Goal: Information Seeking & Learning: Understand process/instructions

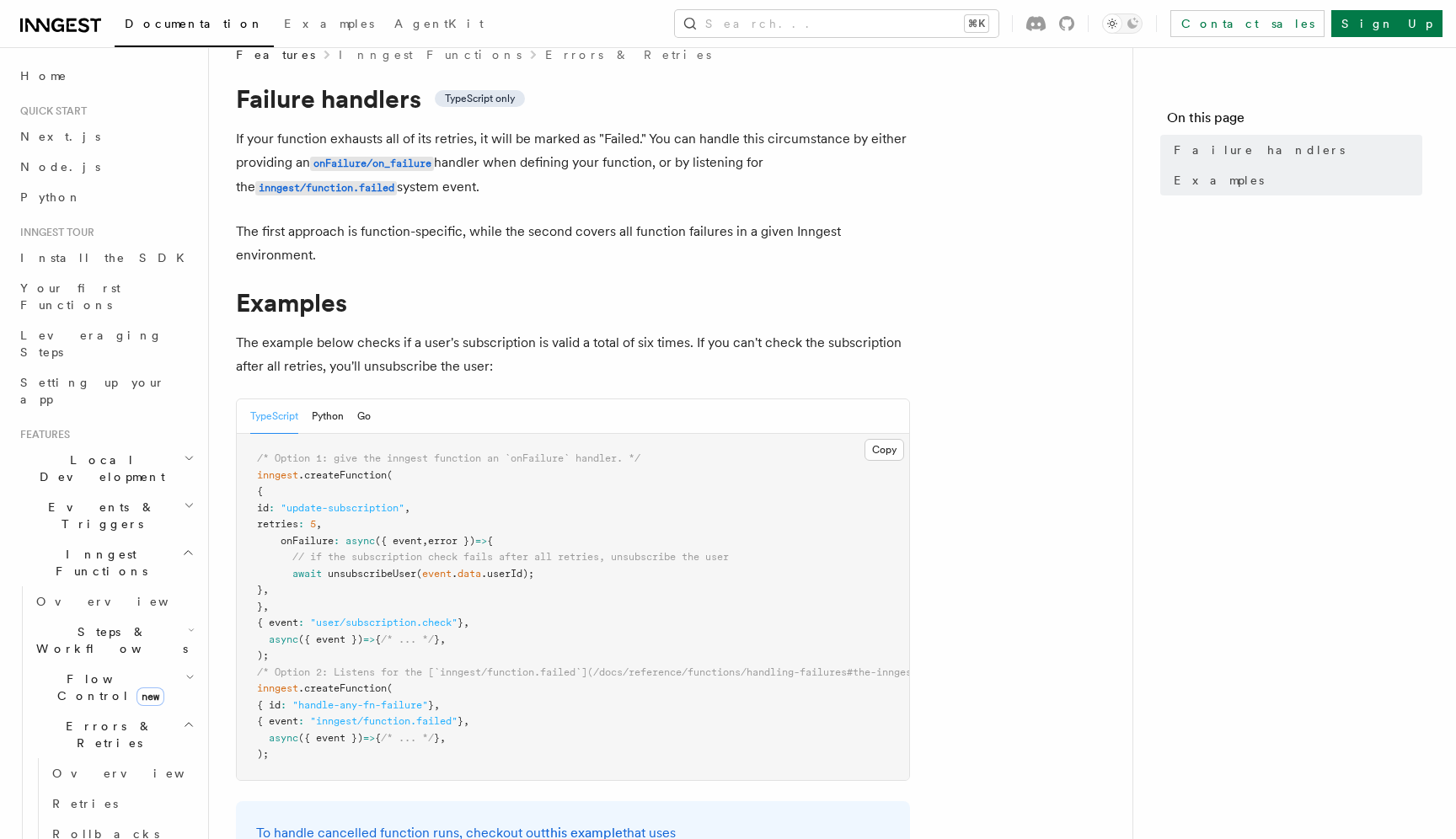
scroll to position [31, 0]
click at [1015, 283] on article "Features Inngest Functions Errors & Retries Failure handlers TypeScript only If…" at bounding box center [671, 632] width 870 height 1178
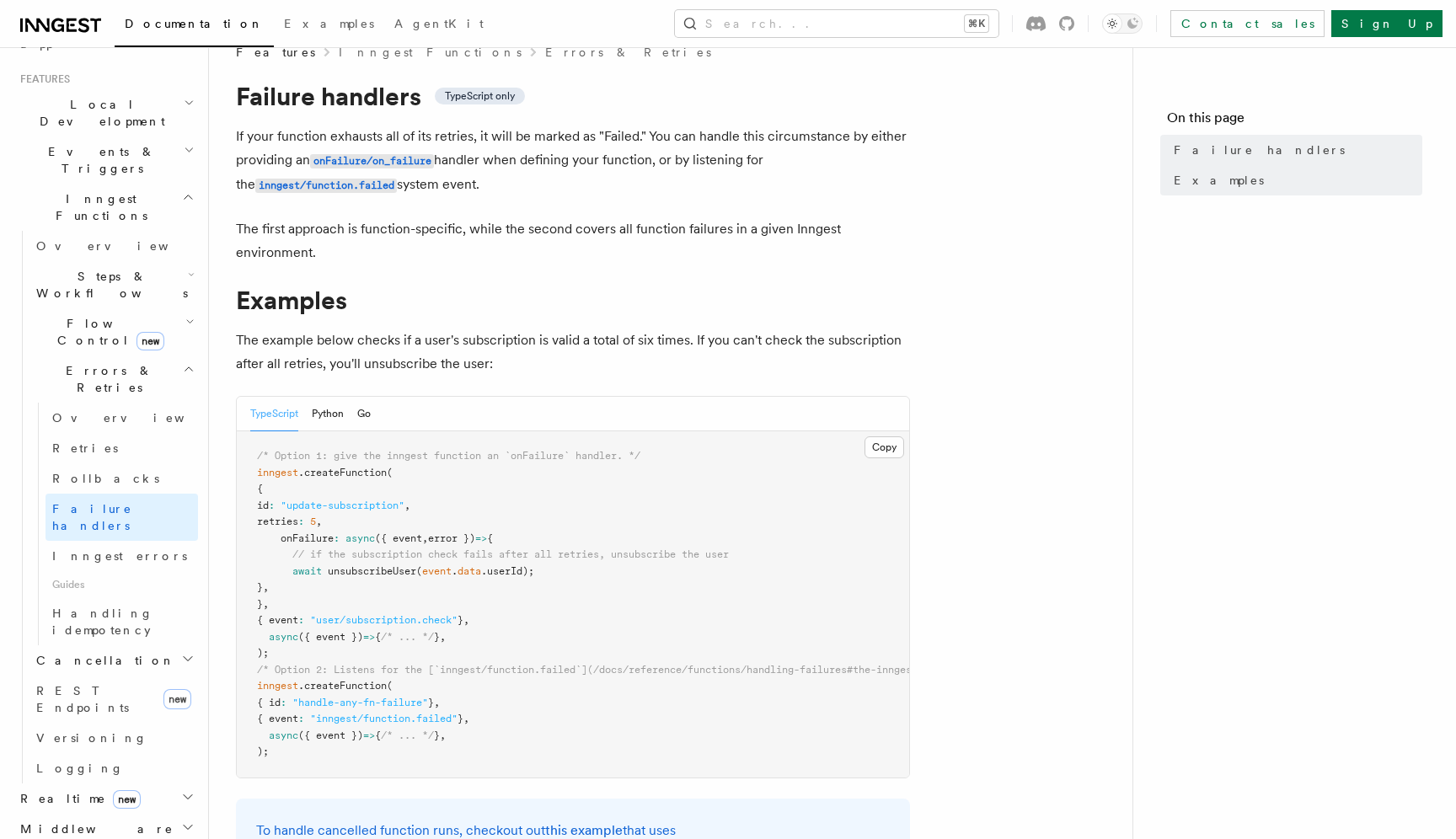
scroll to position [357, 0]
click at [853, 16] on button "Search... ⌘K" at bounding box center [837, 23] width 324 height 27
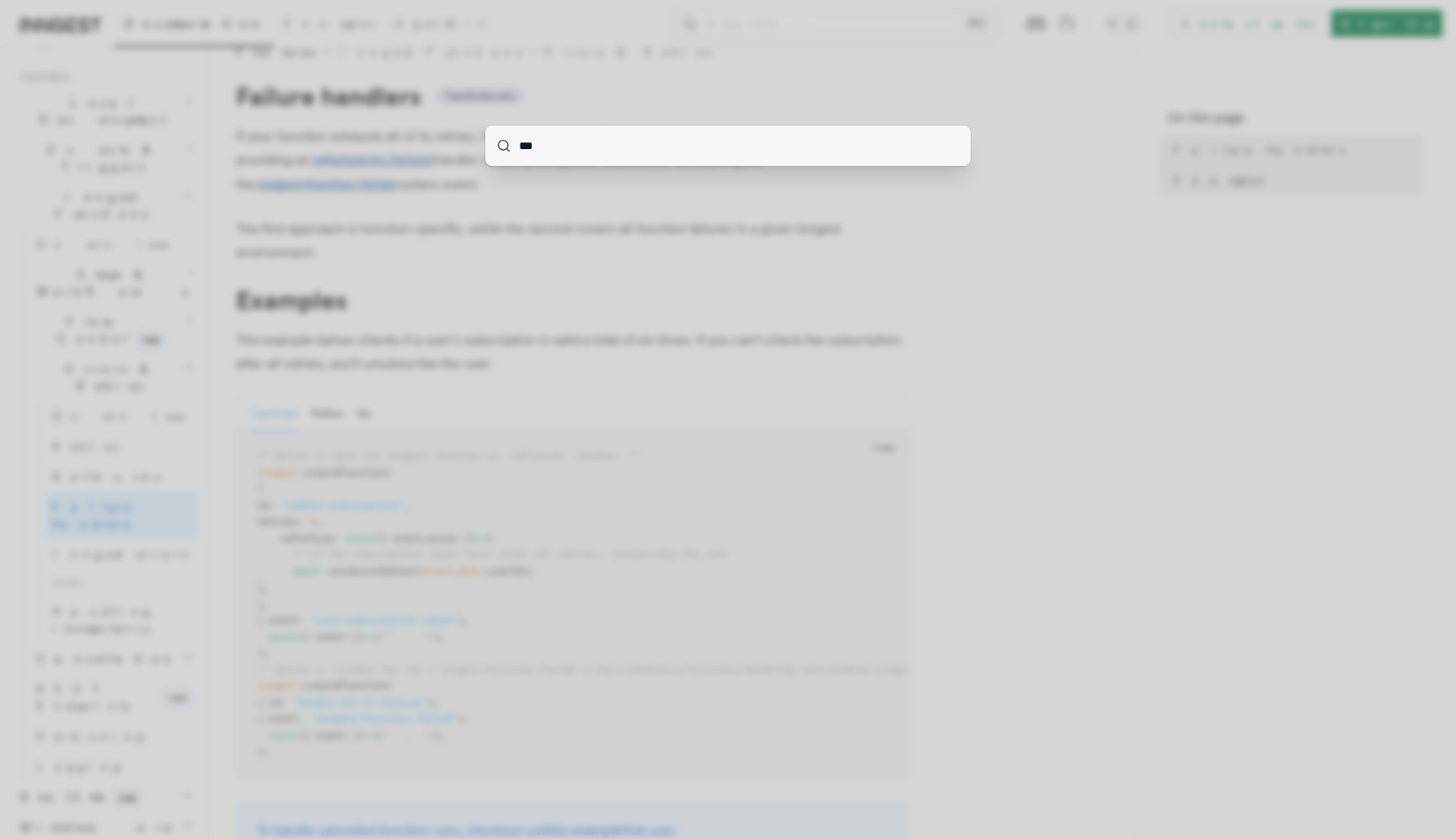
type input "****"
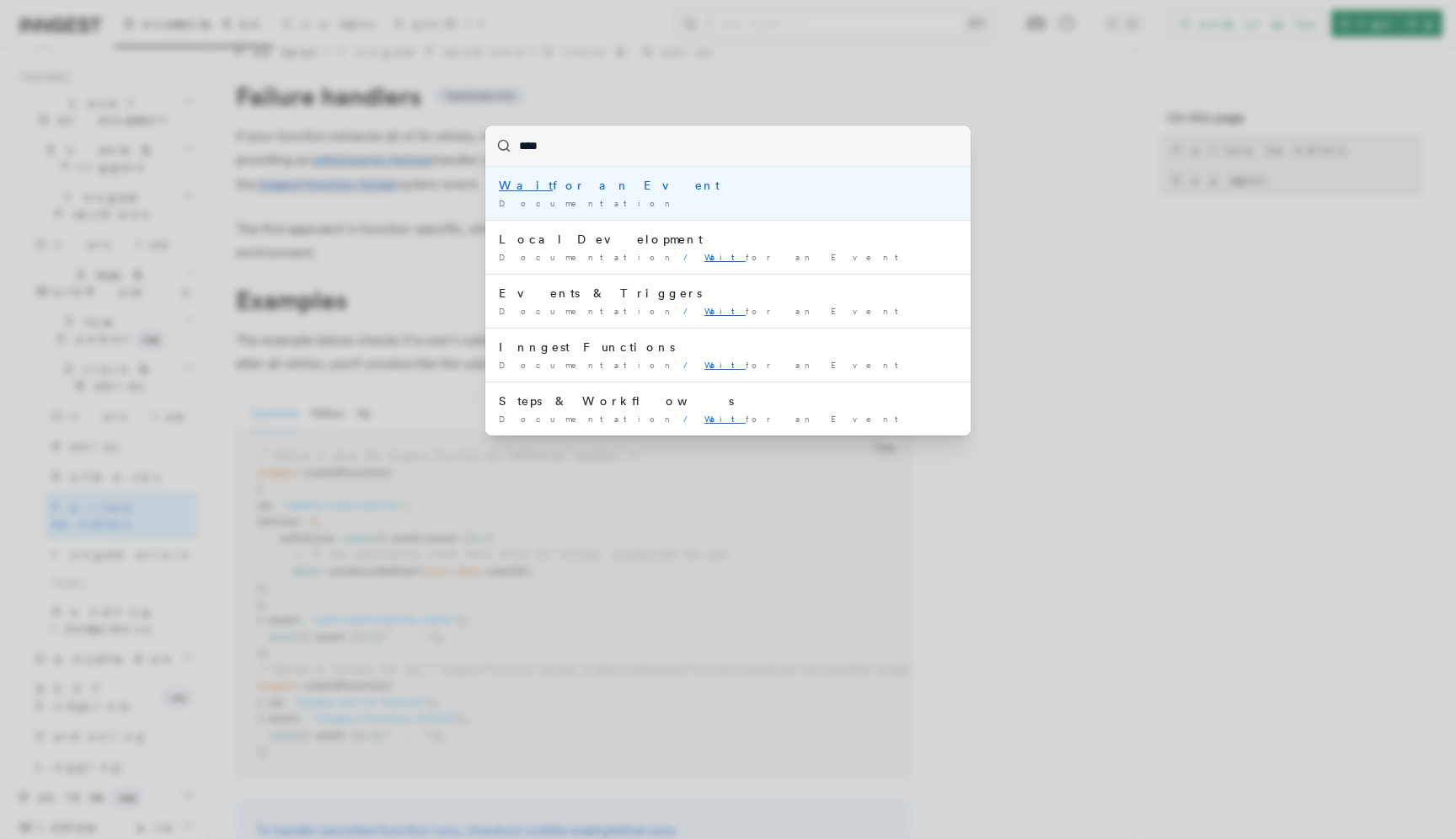
click at [667, 189] on div "Wait for an Event" at bounding box center [728, 185] width 459 height 17
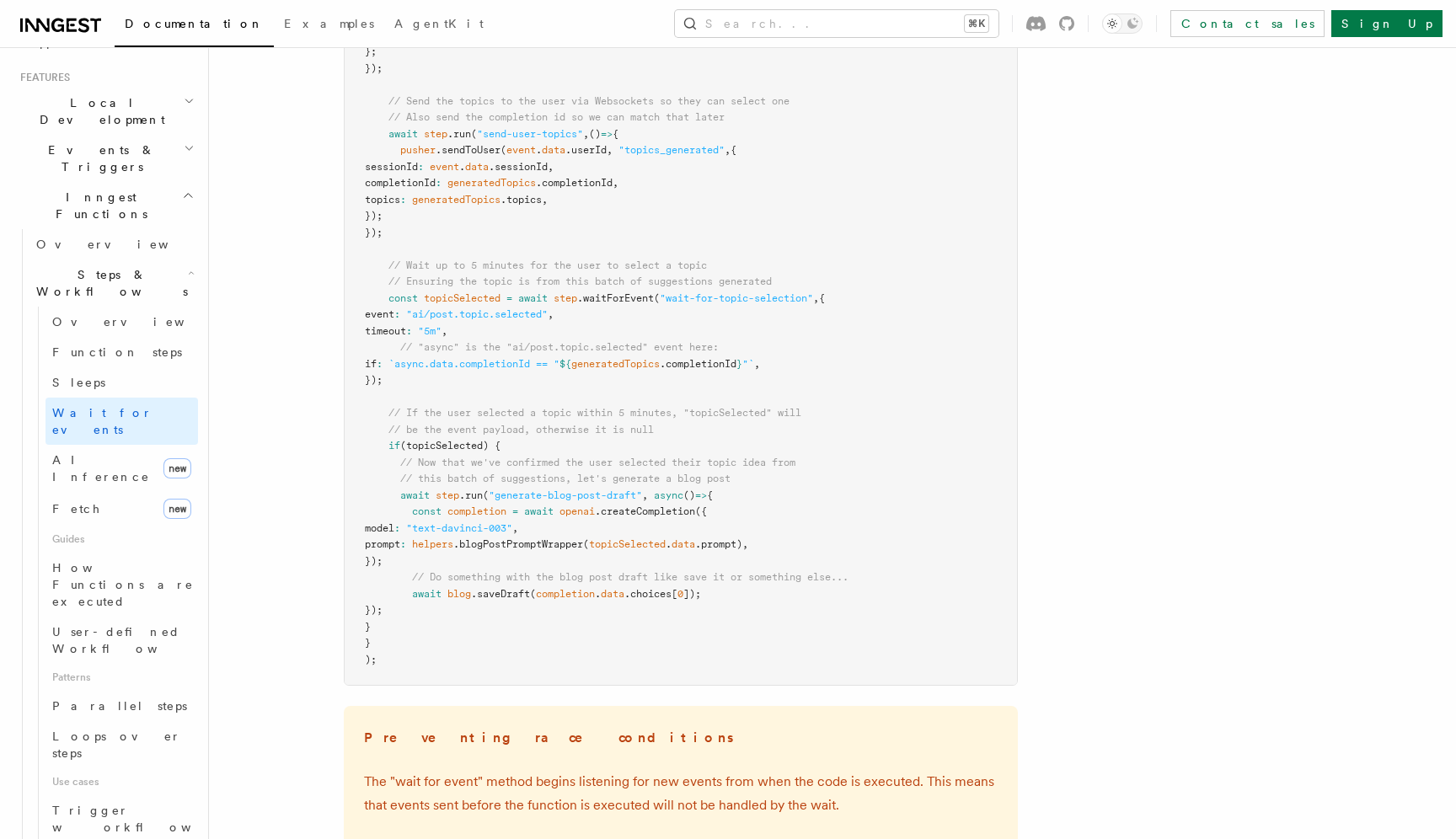
scroll to position [1972, 0]
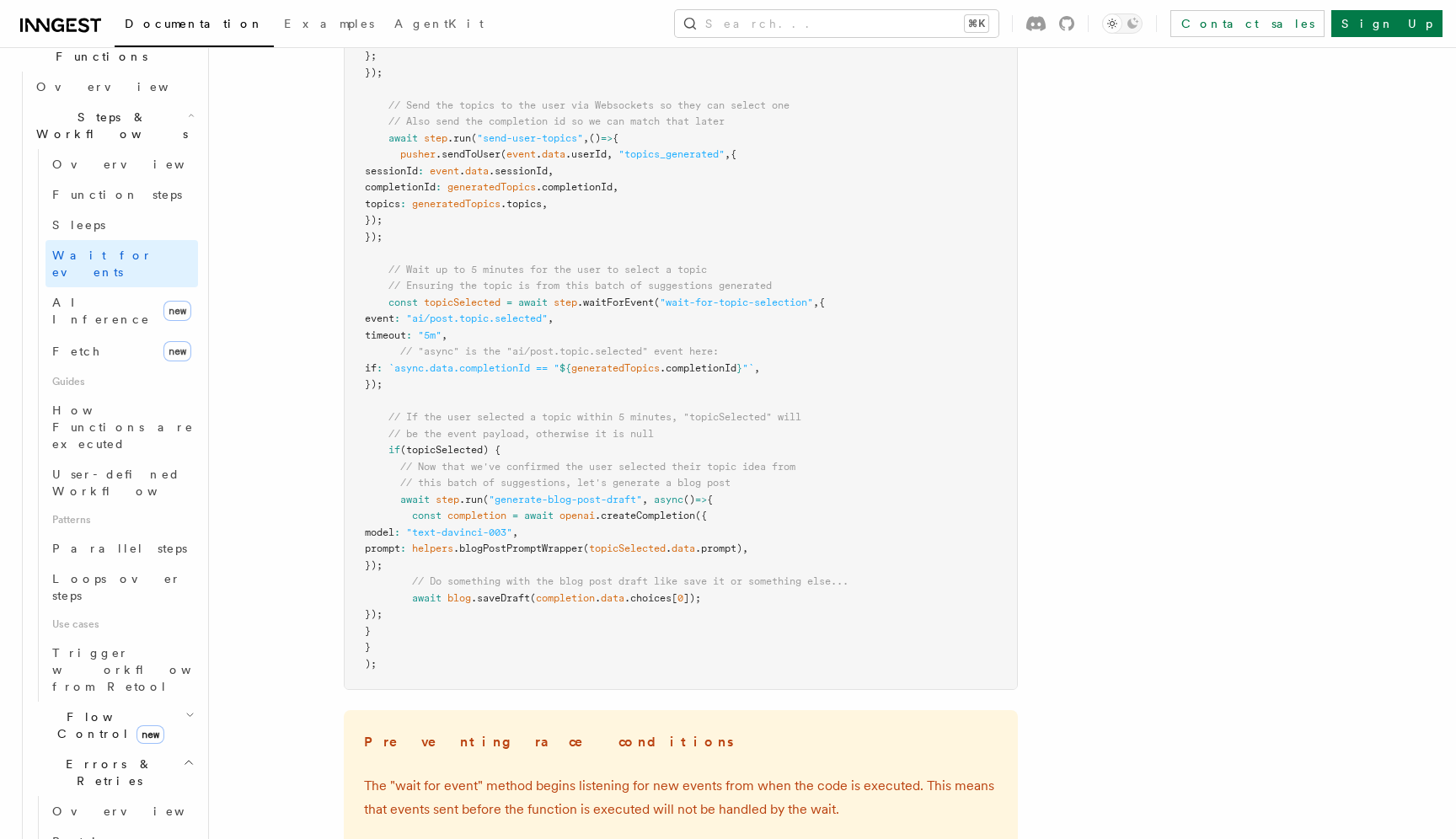
scroll to position [516, 0]
click at [97, 825] on link "Retries" at bounding box center [122, 840] width 153 height 31
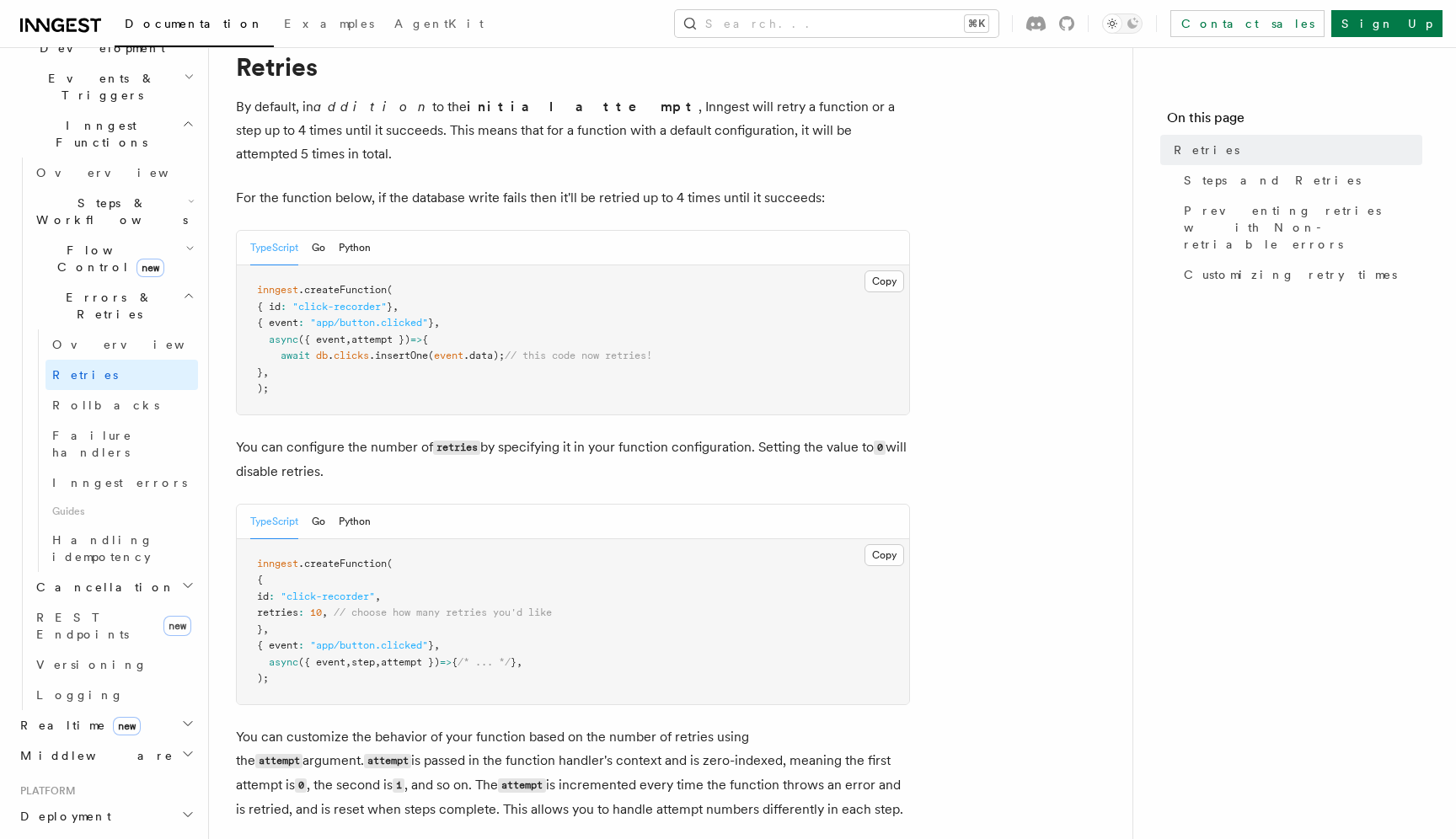
scroll to position [62, 0]
click at [298, 605] on span "retries" at bounding box center [278, 611] width 42 height 12
copy span "retries"
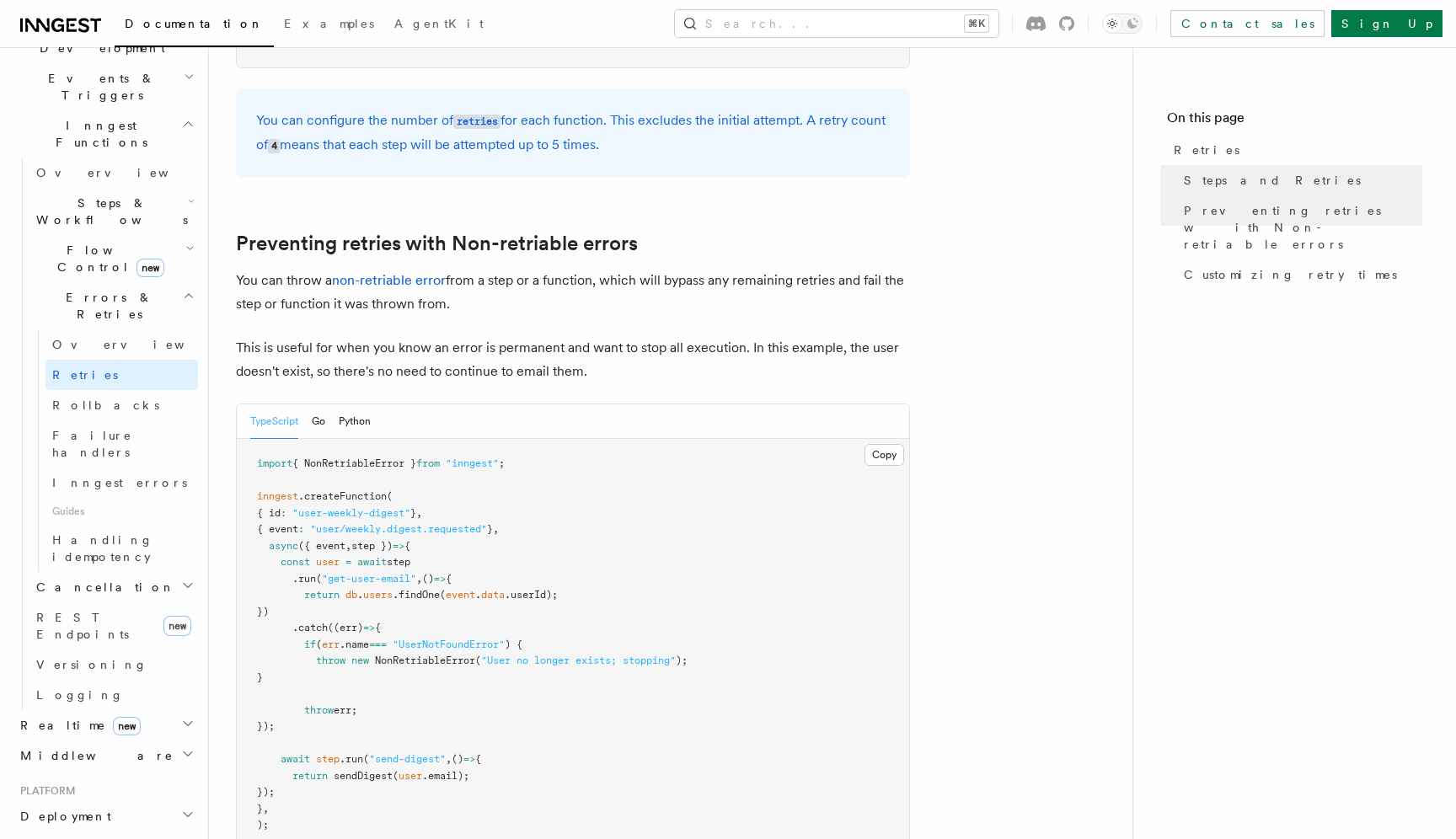
scroll to position [1377, 0]
click at [417, 653] on span "NonRetriableError" at bounding box center [425, 659] width 100 height 12
click at [406, 657] on pre "import { NonRetriableError } from "inngest" ; inngest .createFunction ( { id : …" at bounding box center [572, 642] width 672 height 412
drag, startPoint x: 315, startPoint y: 633, endPoint x: 727, endPoint y: 636, distance: 412.0
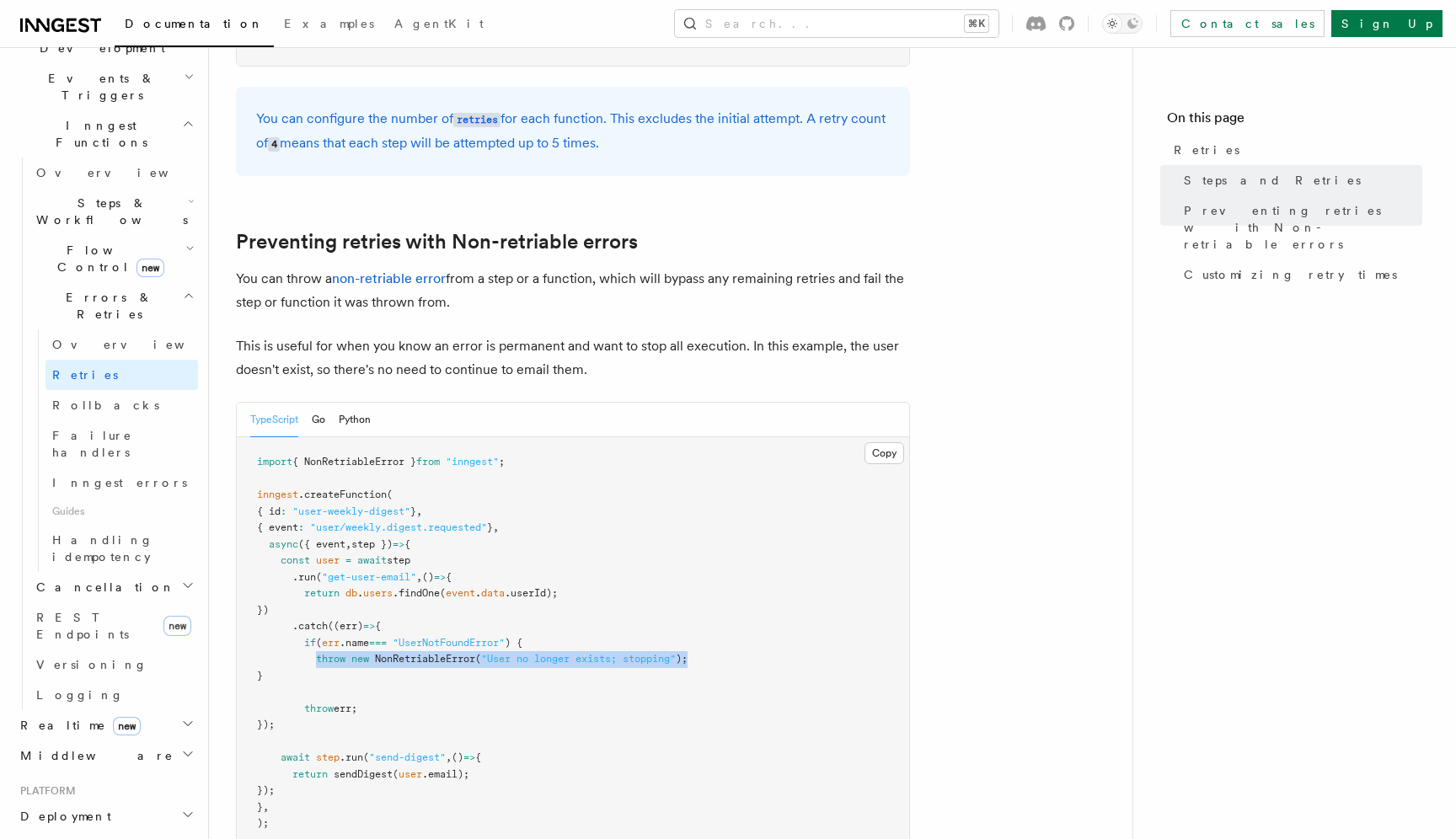
click at [727, 636] on pre "import { NonRetriableError } from "inngest" ; inngest .createFunction ( { id : …" at bounding box center [572, 642] width 672 height 412
copy span "throw new NonRetriableError ( "User no longer exists; stopping" );"
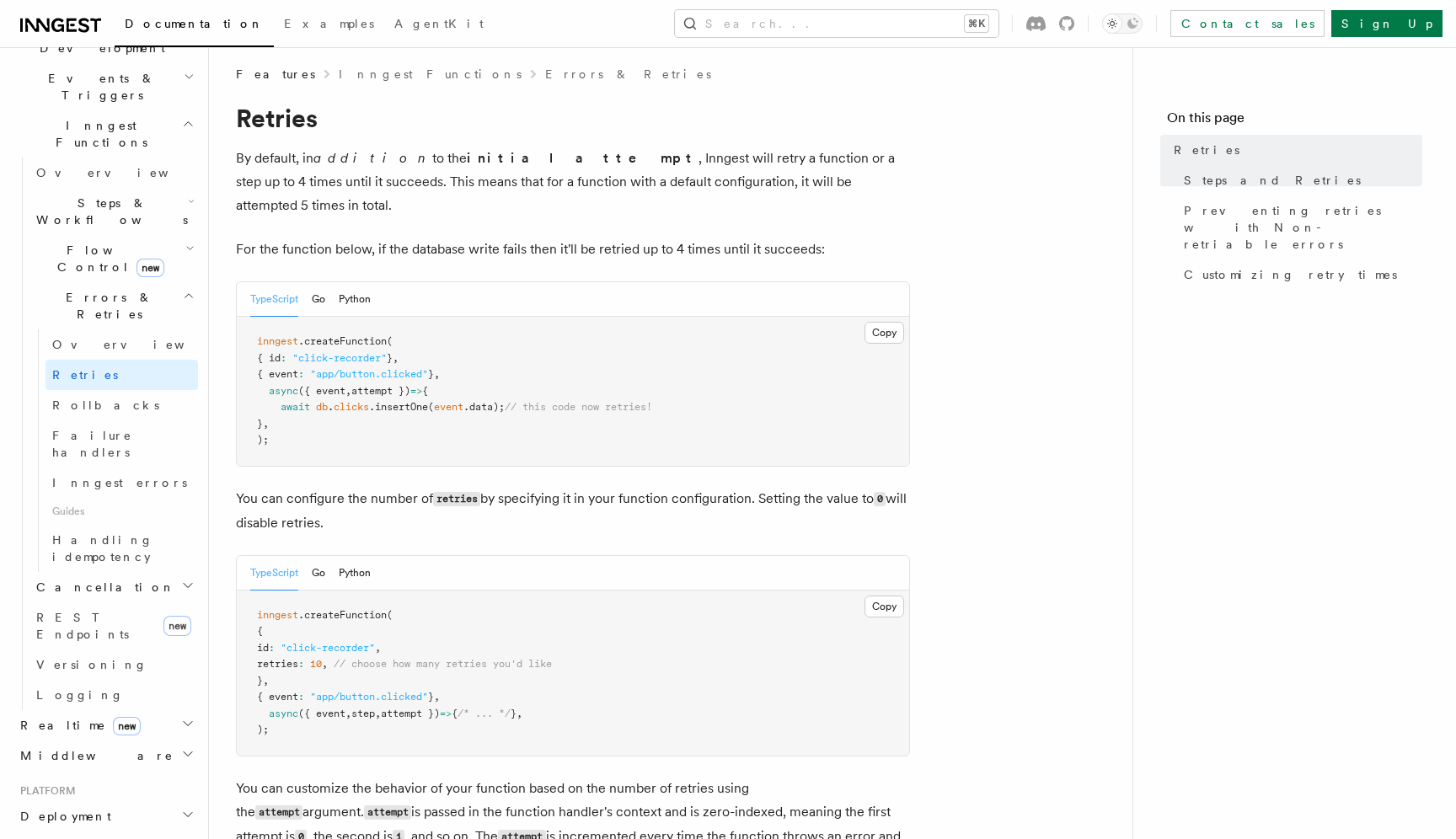
scroll to position [0, 0]
